Goal: Information Seeking & Learning: Learn about a topic

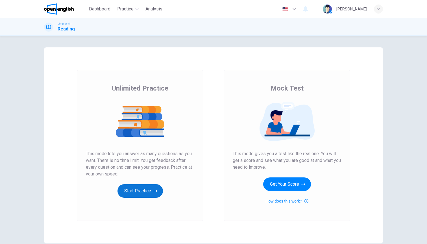
click at [137, 196] on button "Start Practice" at bounding box center [139, 191] width 45 height 14
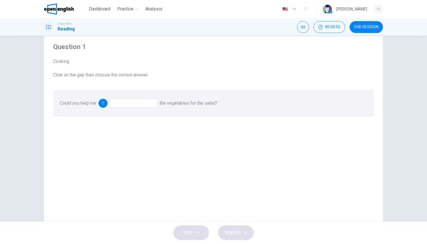
scroll to position [17, 0]
click at [126, 100] on div at bounding box center [133, 102] width 47 height 9
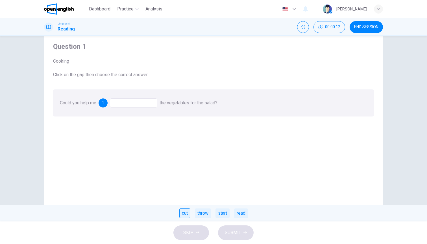
click at [186, 210] on div "cut" at bounding box center [184, 213] width 11 height 10
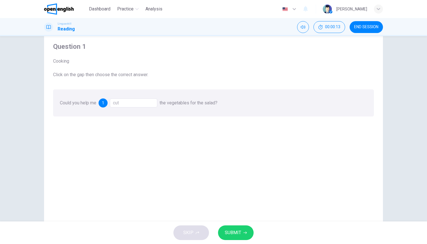
click at [239, 230] on span "SUBMIT" at bounding box center [233, 233] width 16 height 8
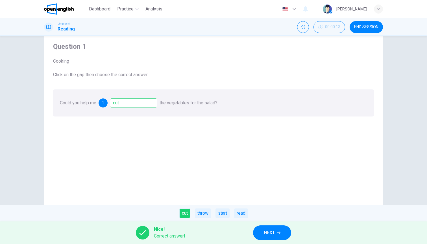
click at [269, 237] on button "NEXT" at bounding box center [272, 232] width 38 height 15
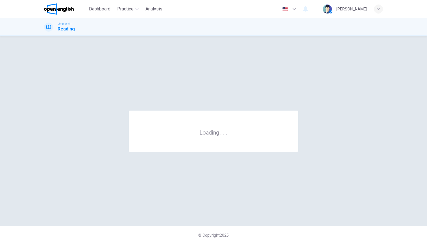
scroll to position [0, 0]
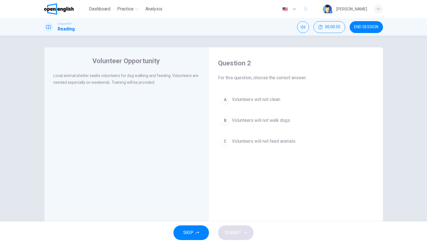
click at [228, 120] on div "B" at bounding box center [224, 120] width 9 height 9
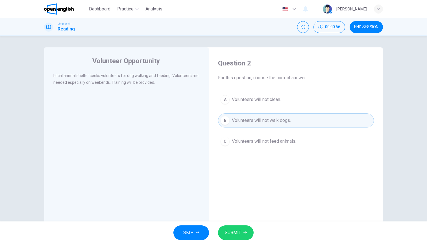
click at [234, 227] on button "SUBMIT" at bounding box center [236, 232] width 36 height 15
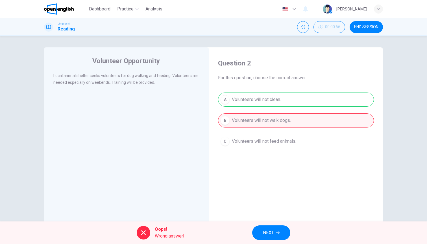
click at [148, 231] on div at bounding box center [144, 233] width 14 height 14
click at [268, 231] on span "NEXT" at bounding box center [268, 233] width 11 height 8
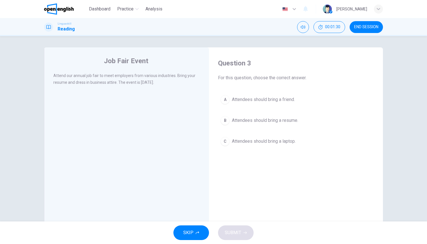
click at [216, 123] on div "Question 3 For this question, choose the correct answer. A Attendees should bri…" at bounding box center [295, 103] width 165 height 101
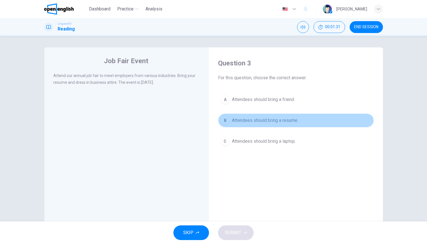
click at [225, 123] on div "B" at bounding box center [224, 120] width 9 height 9
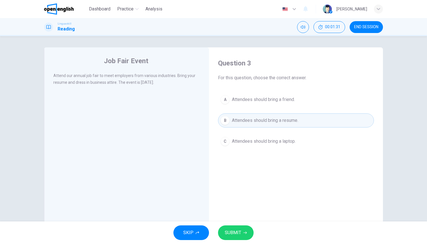
click at [246, 237] on button "SUBMIT" at bounding box center [236, 232] width 36 height 15
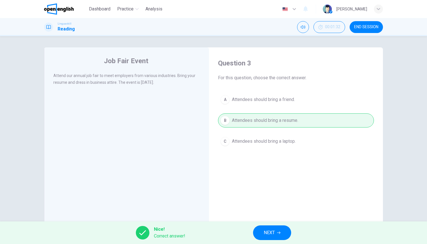
click at [264, 237] on button "NEXT" at bounding box center [272, 232] width 38 height 15
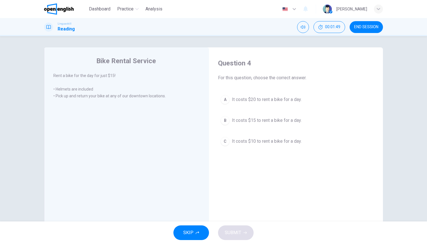
click at [227, 119] on div "B" at bounding box center [224, 120] width 9 height 9
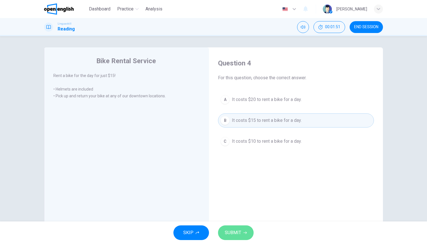
click at [244, 229] on button "SUBMIT" at bounding box center [236, 232] width 36 height 15
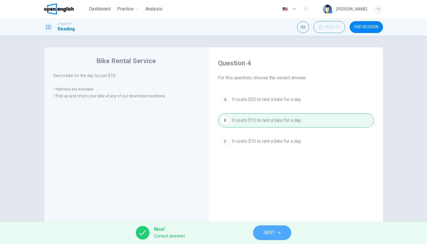
click at [266, 230] on span "NEXT" at bounding box center [268, 233] width 11 height 8
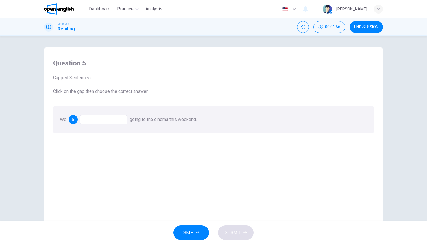
click at [98, 119] on div at bounding box center [103, 119] width 47 height 9
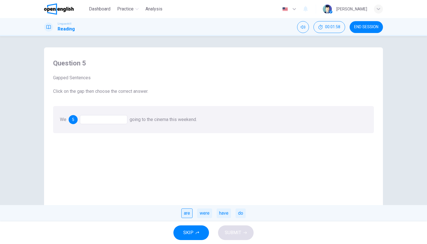
click at [187, 210] on div "are" at bounding box center [186, 213] width 11 height 10
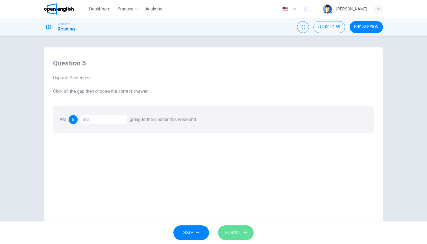
click at [231, 232] on span "SUBMIT" at bounding box center [233, 233] width 16 height 8
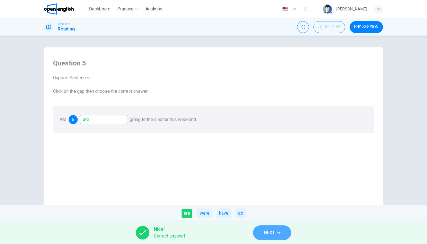
click at [265, 236] on span "NEXT" at bounding box center [268, 233] width 11 height 8
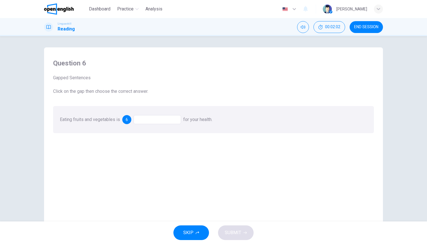
click at [156, 125] on div "Eating fruits and vegetables is 6 for your health." at bounding box center [213, 119] width 320 height 27
click at [157, 119] on div at bounding box center [156, 119] width 47 height 9
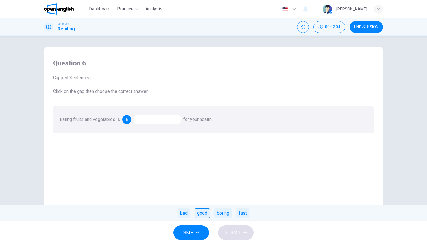
click at [201, 215] on div "good" at bounding box center [201, 213] width 15 height 10
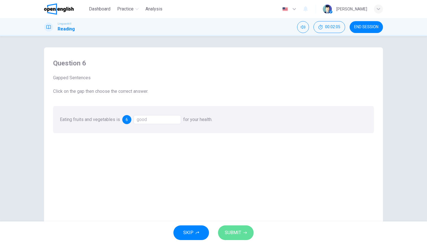
click at [233, 234] on span "SUBMIT" at bounding box center [233, 233] width 16 height 8
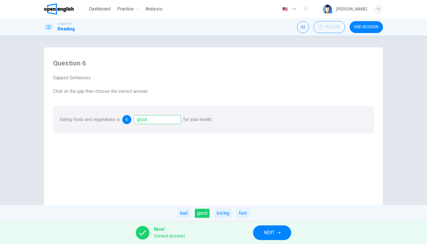
click at [274, 231] on span "NEXT" at bounding box center [268, 233] width 11 height 8
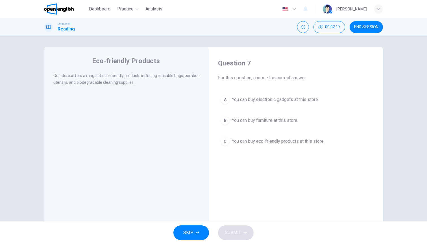
click at [227, 142] on div "C" at bounding box center [224, 141] width 9 height 9
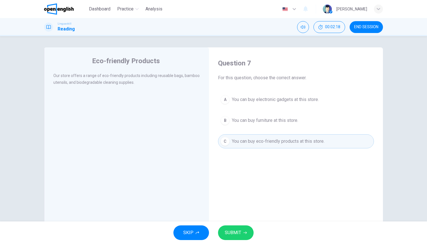
click at [245, 228] on button "SUBMIT" at bounding box center [236, 232] width 36 height 15
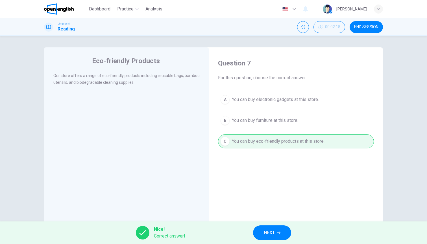
click at [268, 225] on div "Nice! Correct answer! NEXT" at bounding box center [213, 232] width 427 height 23
click at [268, 231] on span "NEXT" at bounding box center [268, 233] width 11 height 8
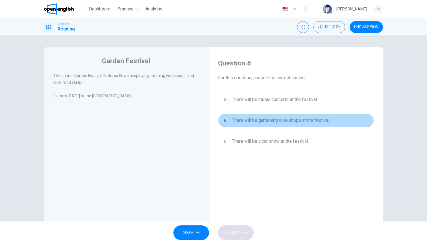
click at [227, 124] on div "B" at bounding box center [224, 120] width 9 height 9
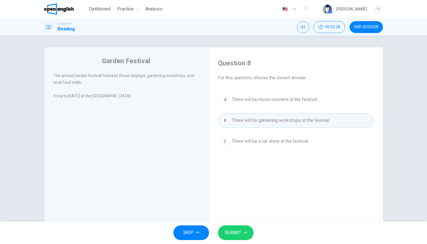
click at [231, 230] on span "SUBMIT" at bounding box center [233, 233] width 16 height 8
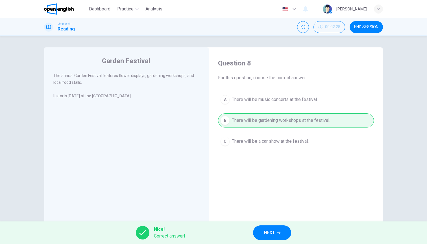
click at [278, 233] on icon "button" at bounding box center [278, 232] width 3 height 3
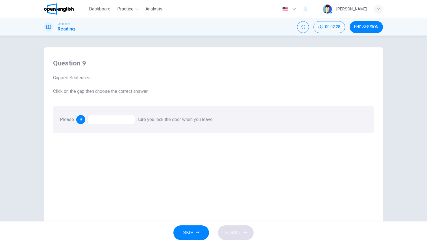
click at [113, 119] on div at bounding box center [110, 119] width 47 height 9
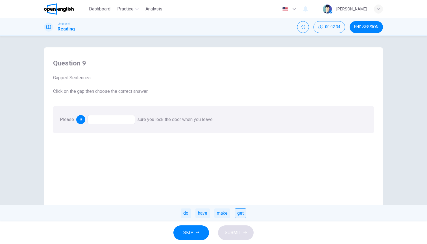
click at [239, 217] on div "get" at bounding box center [240, 213] width 12 height 10
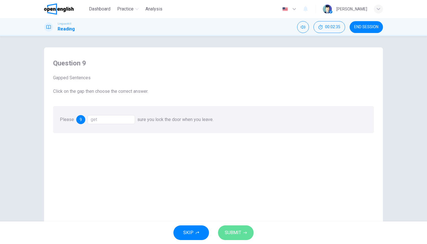
click at [239, 228] on button "SUBMIT" at bounding box center [236, 232] width 36 height 15
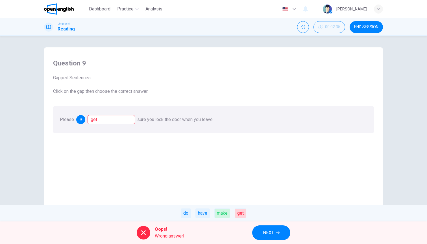
click at [223, 210] on div "make" at bounding box center [222, 213] width 16 height 10
click at [276, 234] on button "NEXT" at bounding box center [271, 232] width 38 height 15
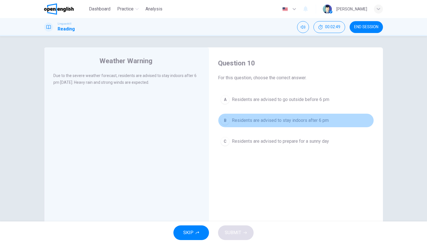
click at [223, 121] on div "B" at bounding box center [224, 120] width 9 height 9
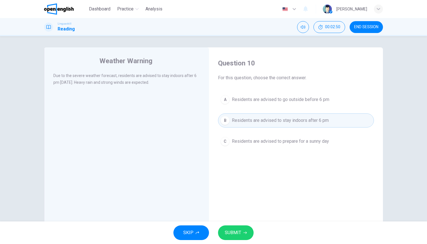
click at [245, 224] on div "SKIP SUBMIT" at bounding box center [213, 232] width 427 height 23
click at [244, 230] on button "SUBMIT" at bounding box center [236, 232] width 36 height 15
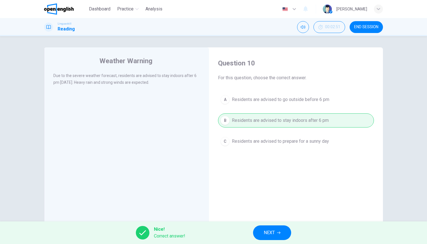
click at [252, 234] on div "Nice! Correct answer! NEXT" at bounding box center [213, 232] width 427 height 23
click at [263, 226] on button "NEXT" at bounding box center [272, 232] width 38 height 15
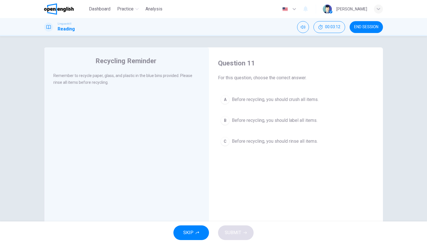
click at [230, 148] on button "C Before recycling, you should rinse all items." at bounding box center [296, 141] width 156 height 14
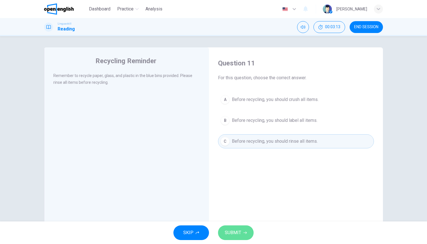
click at [242, 228] on button "SUBMIT" at bounding box center [236, 232] width 36 height 15
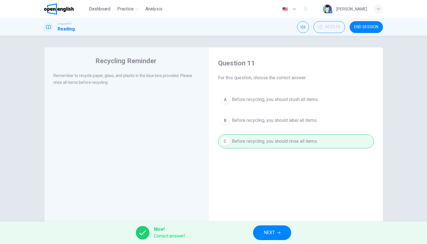
click at [272, 233] on span "NEXT" at bounding box center [268, 233] width 11 height 8
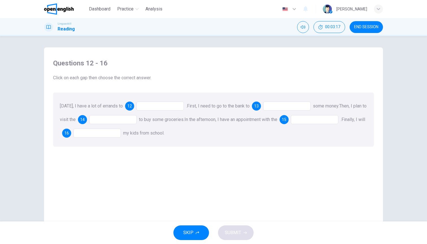
click at [153, 106] on div at bounding box center [159, 106] width 47 height 9
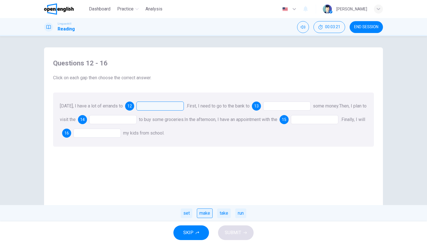
click at [204, 211] on div "make" at bounding box center [205, 213] width 16 height 10
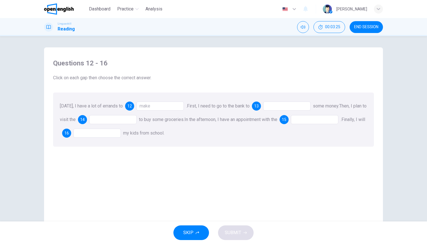
click at [273, 106] on div at bounding box center [286, 106] width 47 height 9
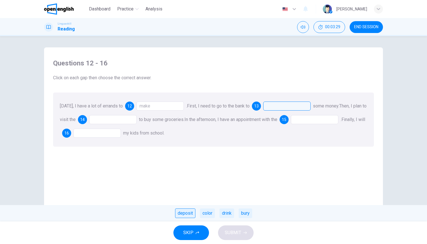
click at [179, 213] on div "deposit" at bounding box center [185, 213] width 20 height 10
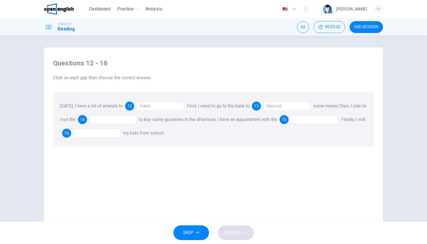
click at [114, 119] on div at bounding box center [112, 119] width 47 height 9
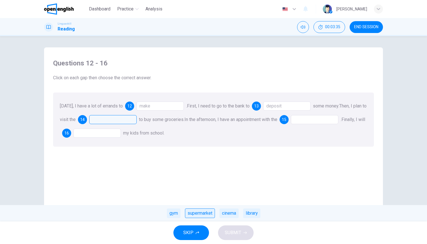
click at [205, 212] on div "supermarket" at bounding box center [200, 213] width 30 height 10
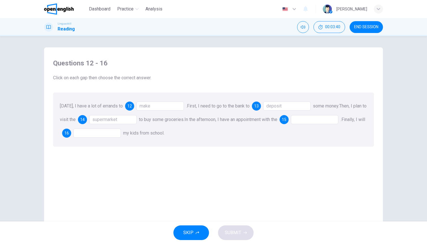
click at [311, 118] on div at bounding box center [314, 119] width 47 height 9
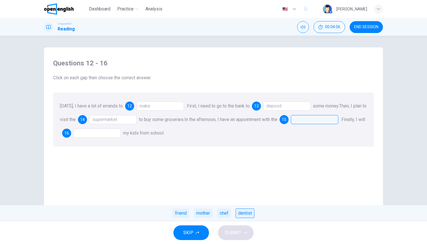
click at [246, 214] on div "dentist" at bounding box center [244, 213] width 19 height 10
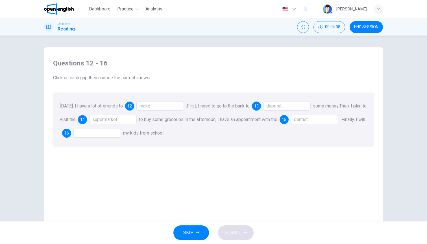
click at [111, 131] on div at bounding box center [96, 133] width 47 height 9
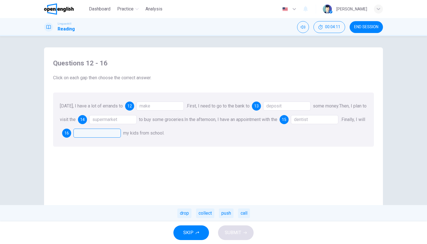
click at [187, 220] on div "drop collect push call" at bounding box center [213, 213] width 427 height 16
click at [187, 216] on div "drop" at bounding box center [184, 213] width 14 height 10
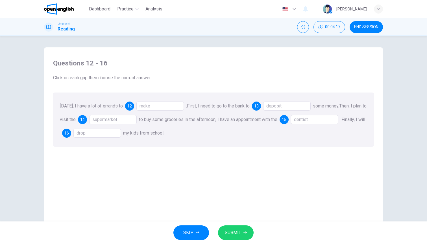
click at [158, 108] on div "make" at bounding box center [159, 106] width 47 height 9
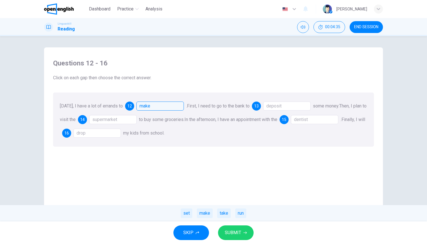
click at [240, 234] on span "SUBMIT" at bounding box center [233, 233] width 16 height 8
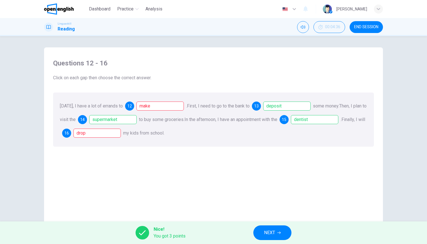
click at [146, 113] on div "[DATE], I have a lot of errands to 12 make . First, I need to go to the bank to…" at bounding box center [213, 120] width 320 height 54
click at [147, 109] on div "make" at bounding box center [159, 106] width 47 height 9
click at [269, 234] on span "NEXT" at bounding box center [269, 233] width 11 height 8
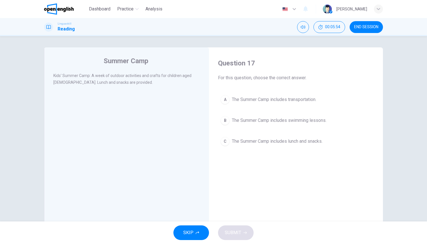
click at [230, 141] on button "C The Summer Camp includes lunch and snacks." at bounding box center [296, 141] width 156 height 14
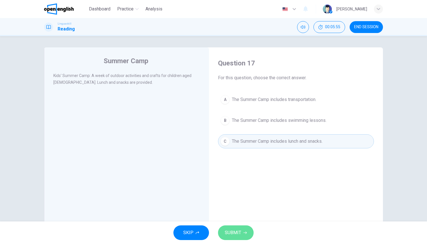
click at [236, 231] on span "SUBMIT" at bounding box center [233, 233] width 16 height 8
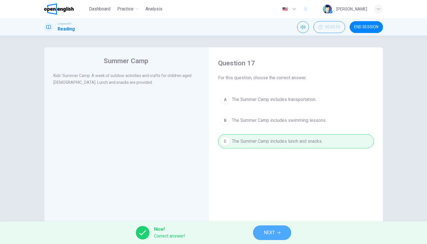
click at [265, 236] on span "NEXT" at bounding box center [268, 233] width 11 height 8
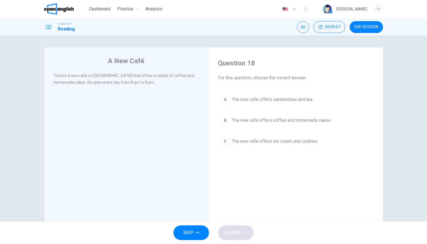
click at [65, 27] on h1 "Reading" at bounding box center [66, 29] width 17 height 7
click at [226, 122] on div "B" at bounding box center [224, 120] width 9 height 9
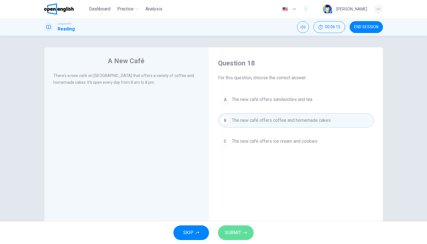
click at [238, 238] on button "SUBMIT" at bounding box center [236, 232] width 36 height 15
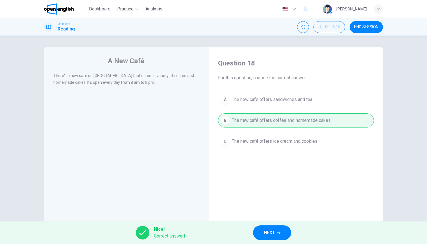
click at [263, 229] on button "NEXT" at bounding box center [272, 232] width 38 height 15
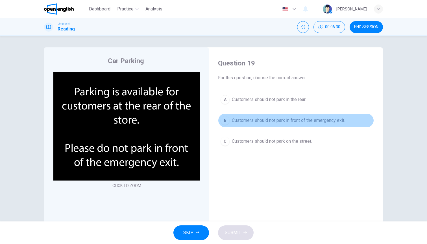
click at [223, 124] on div "B" at bounding box center [224, 120] width 9 height 9
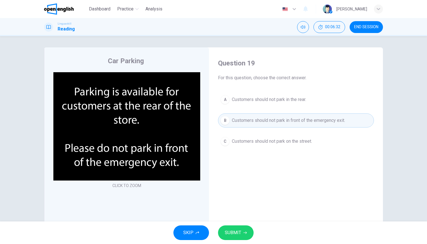
click at [237, 232] on span "SUBMIT" at bounding box center [233, 233] width 16 height 8
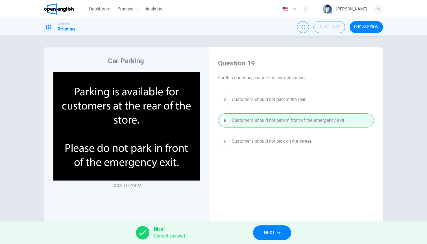
click at [237, 232] on div "Nice! Correct answer! NEXT" at bounding box center [213, 232] width 427 height 23
click at [286, 235] on button "NEXT" at bounding box center [272, 232] width 38 height 15
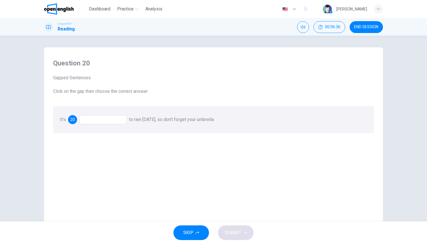
click at [103, 119] on div at bounding box center [102, 119] width 47 height 9
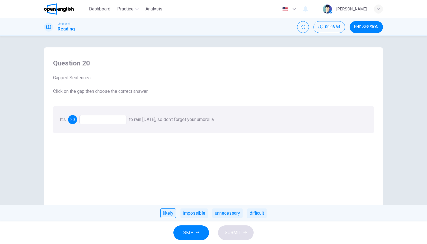
click at [171, 214] on div "likely" at bounding box center [168, 213] width 16 height 10
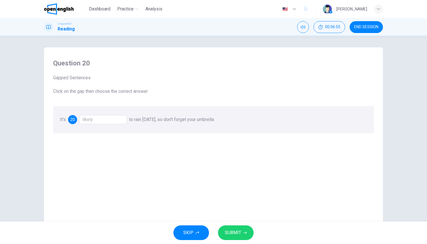
click at [230, 229] on span "SUBMIT" at bounding box center [233, 233] width 16 height 8
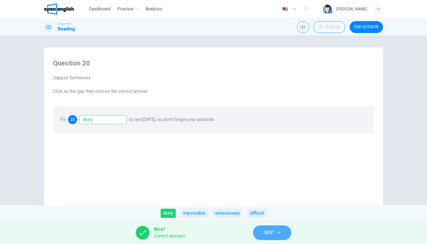
click at [273, 235] on span "NEXT" at bounding box center [268, 233] width 11 height 8
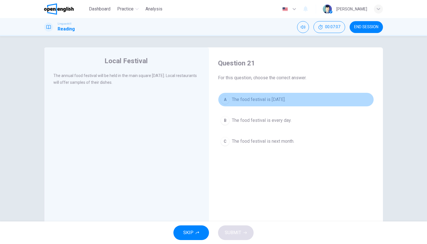
click at [234, 97] on span "The food festival is [DATE]." at bounding box center [259, 99] width 54 height 7
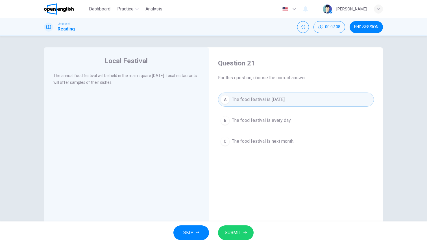
click at [233, 227] on button "SUBMIT" at bounding box center [236, 232] width 36 height 15
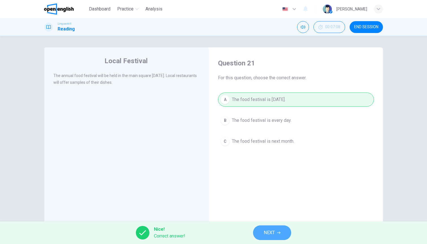
click at [260, 229] on button "NEXT" at bounding box center [272, 232] width 38 height 15
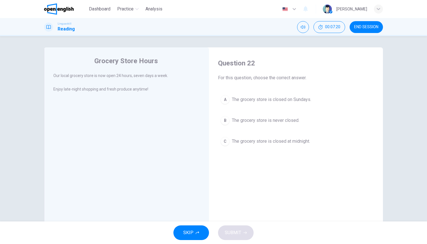
click at [237, 119] on span "The grocery store is never closed." at bounding box center [265, 120] width 67 height 7
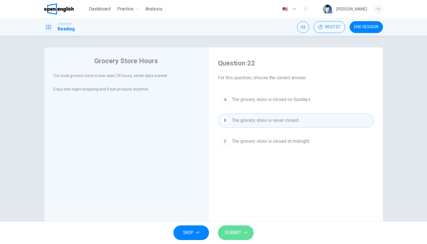
click at [239, 238] on button "SUBMIT" at bounding box center [236, 232] width 36 height 15
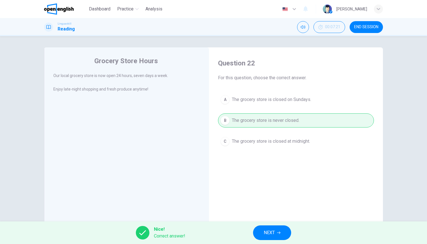
click at [261, 234] on button "NEXT" at bounding box center [272, 232] width 38 height 15
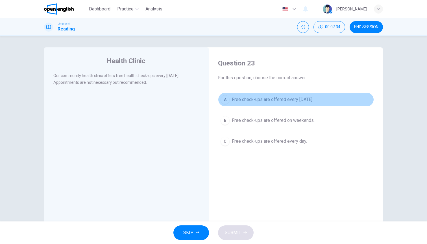
click at [226, 103] on div "A" at bounding box center [224, 99] width 9 height 9
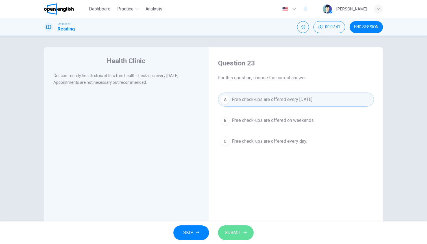
click at [239, 226] on button "SUBMIT" at bounding box center [236, 232] width 36 height 15
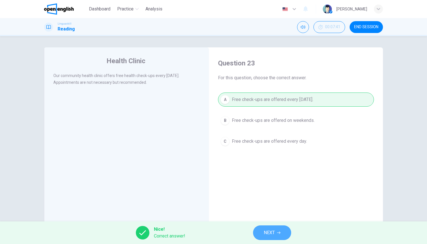
click at [282, 228] on button "NEXT" at bounding box center [272, 232] width 38 height 15
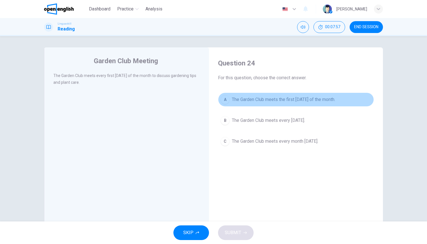
click at [226, 97] on div "A" at bounding box center [224, 99] width 9 height 9
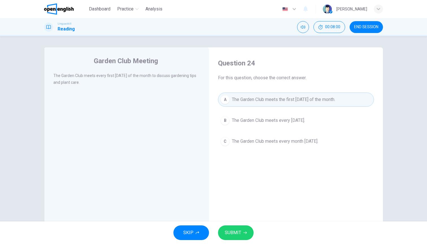
click at [239, 224] on div "SKIP SUBMIT" at bounding box center [213, 232] width 427 height 23
click at [239, 236] on span "SUBMIT" at bounding box center [233, 233] width 16 height 8
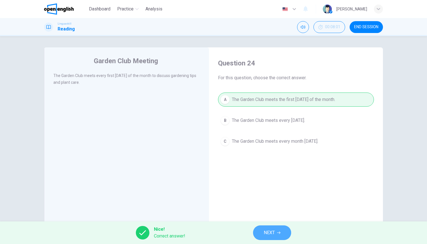
click at [262, 235] on button "NEXT" at bounding box center [272, 232] width 38 height 15
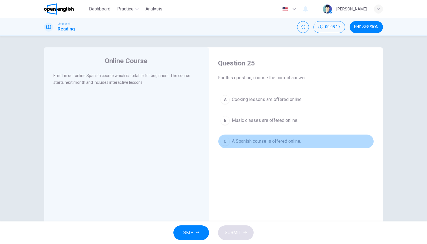
click at [232, 140] on span "A Spanish course is offered online." at bounding box center [266, 141] width 69 height 7
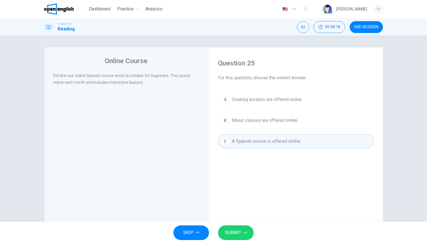
click at [233, 241] on div "SKIP SUBMIT" at bounding box center [213, 232] width 427 height 23
click at [238, 235] on span "SUBMIT" at bounding box center [233, 233] width 16 height 8
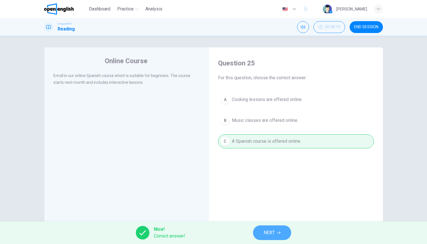
click at [272, 235] on span "NEXT" at bounding box center [268, 233] width 11 height 8
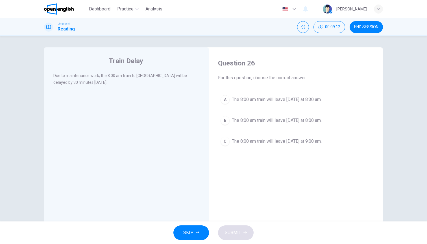
click at [228, 98] on div "A" at bounding box center [224, 99] width 9 height 9
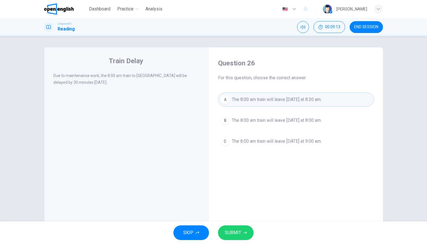
click at [234, 230] on span "SUBMIT" at bounding box center [233, 233] width 16 height 8
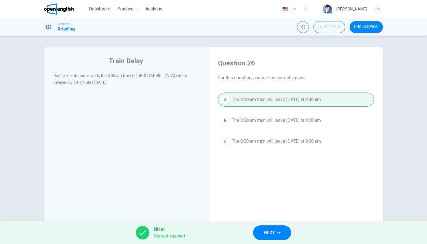
click at [271, 239] on button "NEXT" at bounding box center [272, 232] width 38 height 15
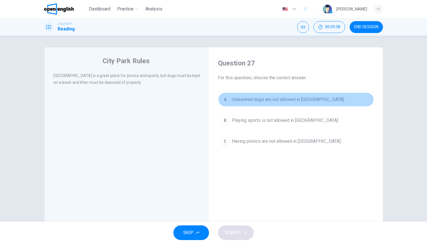
click at [231, 103] on button "A Unleashed dogs are not allowed in [GEOGRAPHIC_DATA]." at bounding box center [296, 100] width 156 height 14
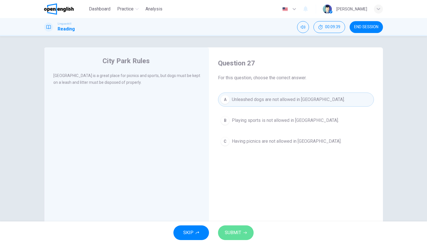
click at [231, 232] on span "SUBMIT" at bounding box center [233, 233] width 16 height 8
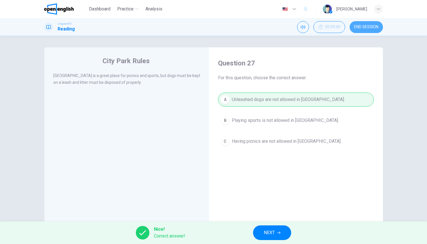
click at [357, 31] on button "END SESSION" at bounding box center [365, 27] width 33 height 12
